Goal: Task Accomplishment & Management: Manage account settings

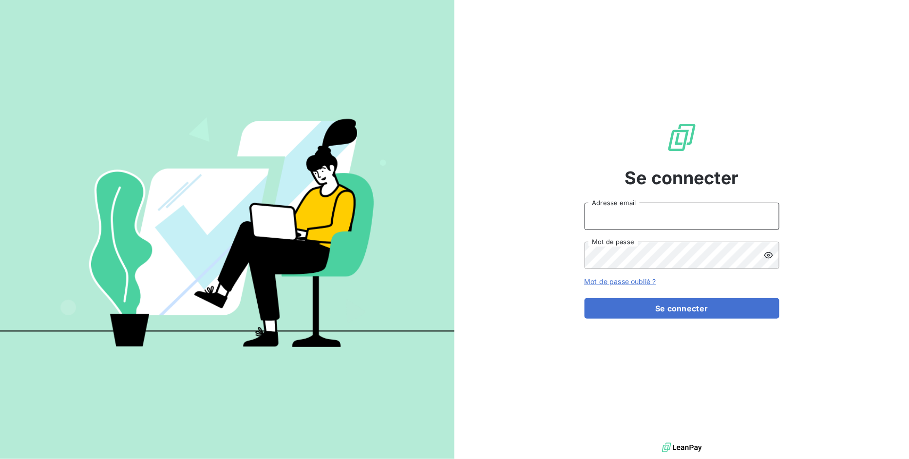
type input "VUONG"
drag, startPoint x: 674, startPoint y: 212, endPoint x: 429, endPoint y: 230, distance: 246.2
click at [431, 218] on div "Se connecter VUONG Adresse email Mot de passe Mot de passe oublié ? Se connecter" at bounding box center [454, 229] width 909 height 459
type input "[EMAIL_ADDRESS][PERSON_NAME][DOMAIN_NAME]"
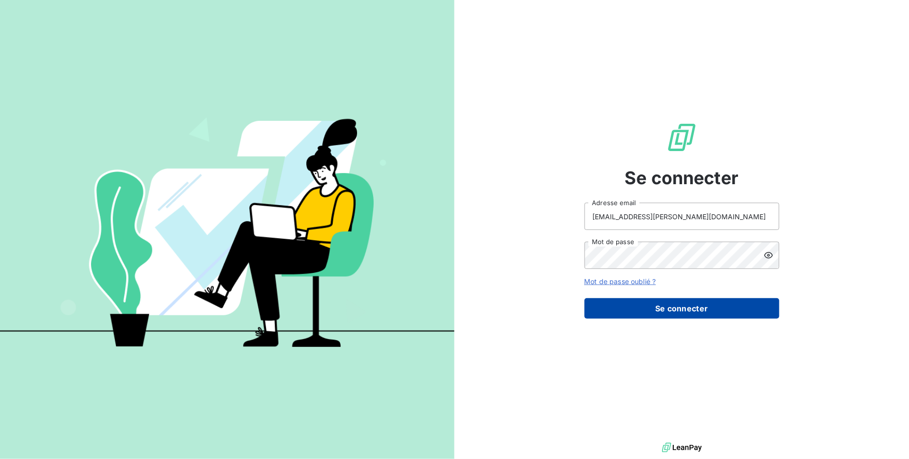
click at [661, 303] on button "Se connecter" at bounding box center [682, 308] width 195 height 20
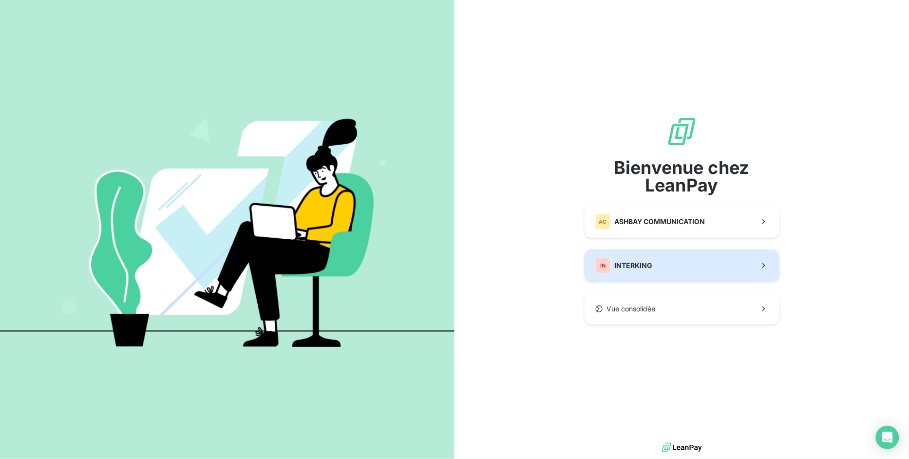
click at [674, 274] on button "IN INTERKING" at bounding box center [682, 265] width 195 height 32
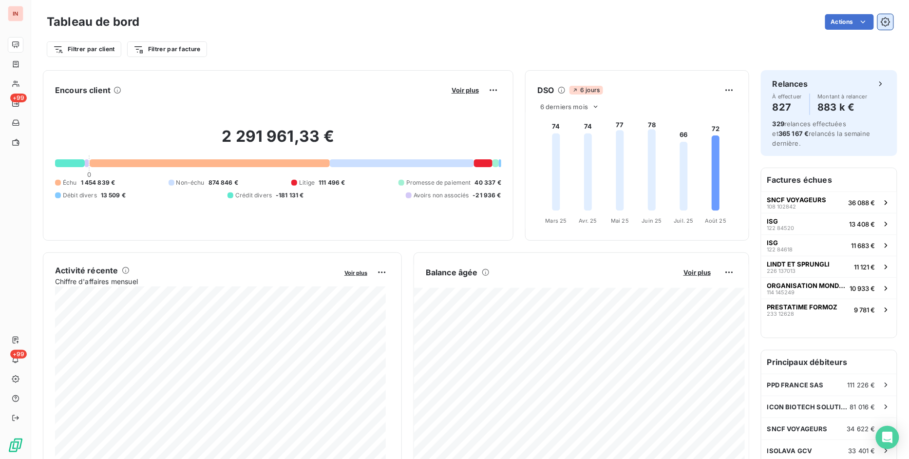
click at [881, 22] on icon "button" at bounding box center [886, 22] width 10 height 10
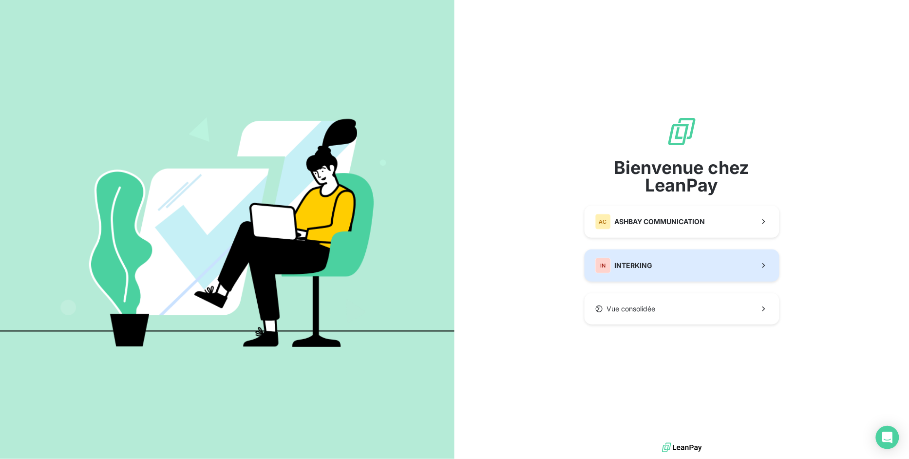
click at [622, 270] on div "IN INTERKING" at bounding box center [623, 266] width 57 height 16
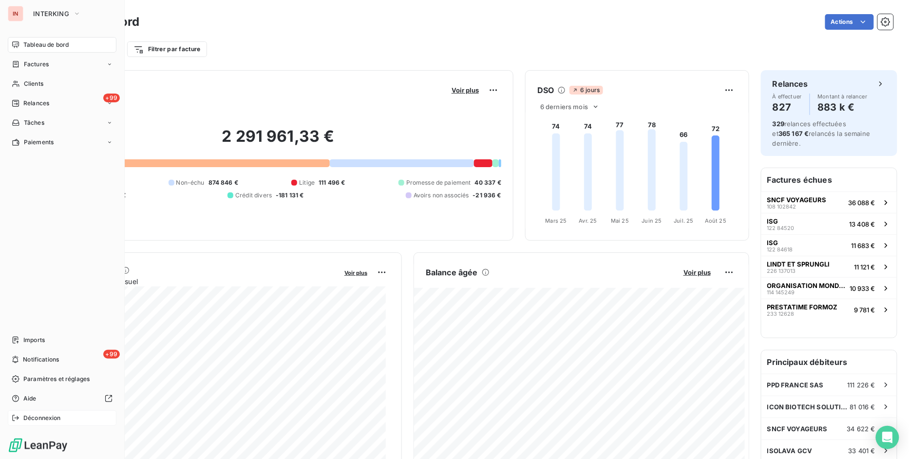
click at [30, 417] on span "Déconnexion" at bounding box center [42, 418] width 38 height 9
